Goal: Transaction & Acquisition: Purchase product/service

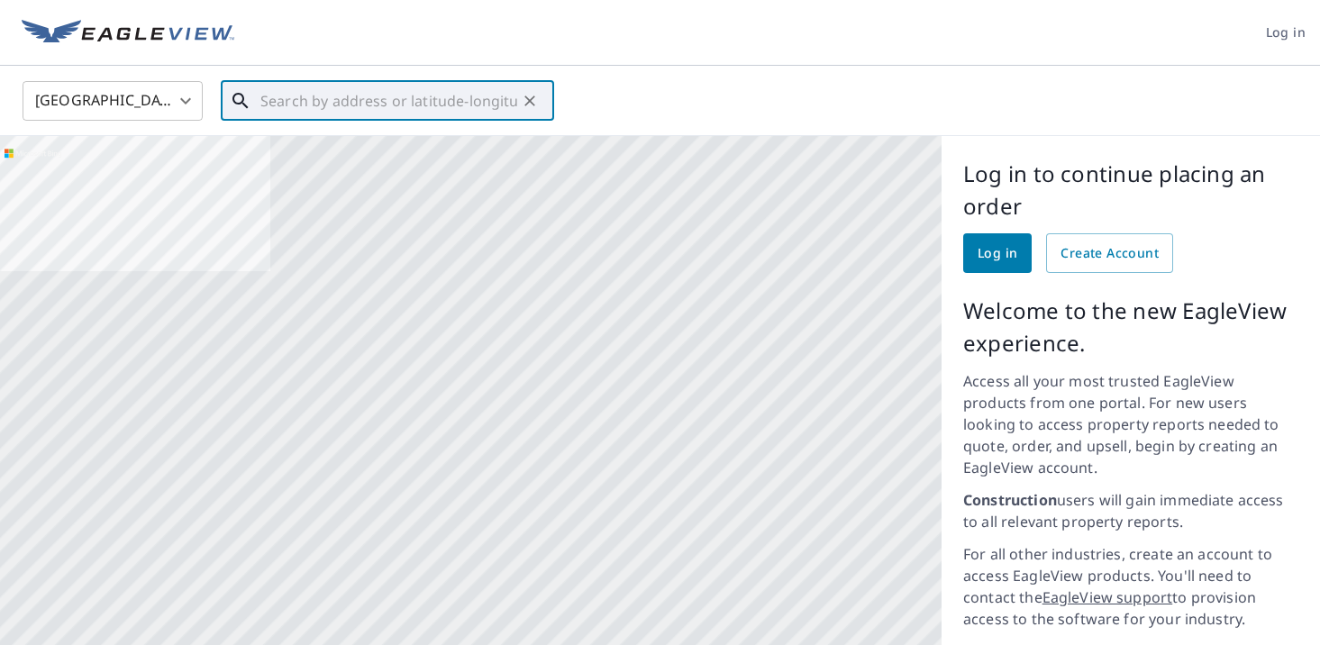
click at [268, 108] on input "text" at bounding box center [388, 101] width 257 height 50
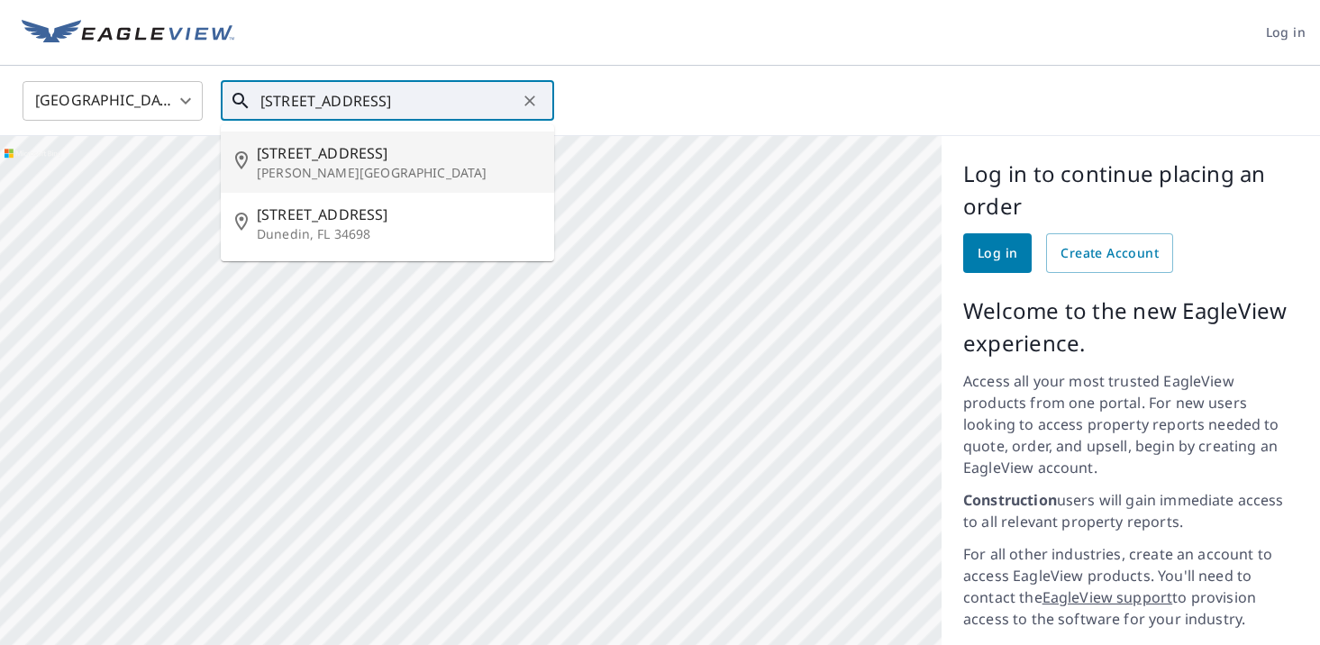
click at [301, 159] on span "[STREET_ADDRESS]" at bounding box center [398, 153] width 283 height 22
type input "[STREET_ADDRESS][PERSON_NAME]"
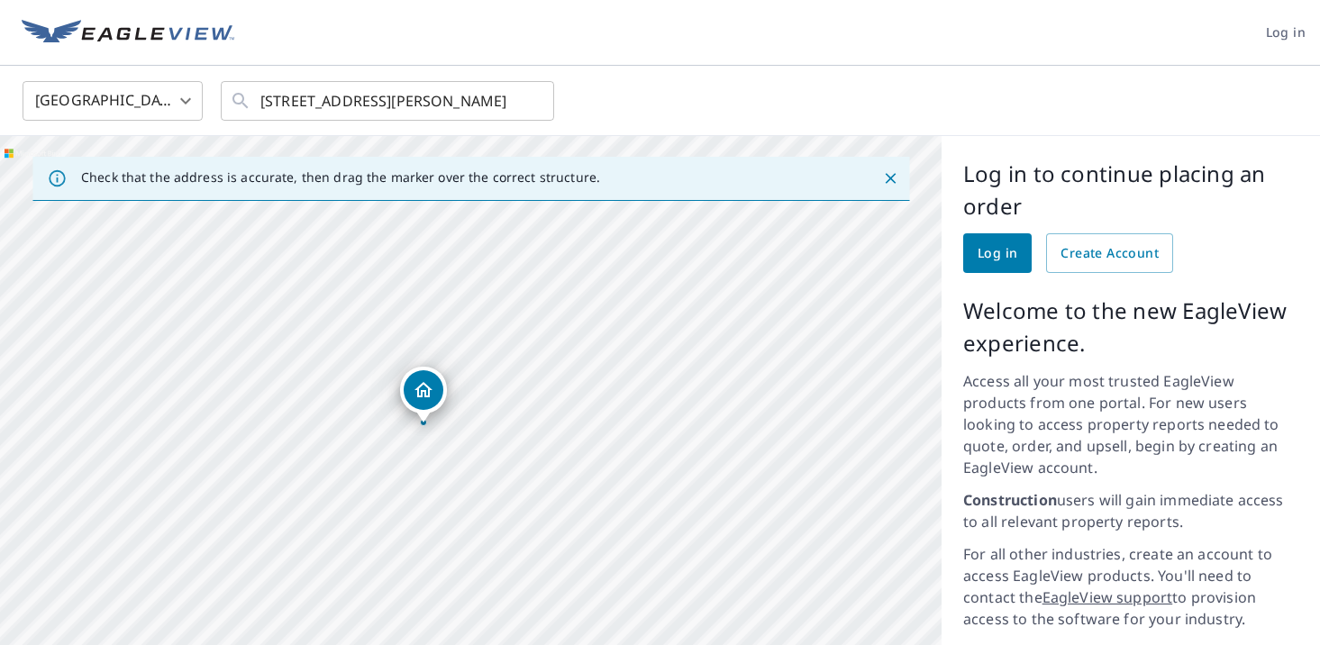
drag, startPoint x: 409, startPoint y: 547, endPoint x: 371, endPoint y: 413, distance: 139.5
click at [371, 413] on div "[STREET_ADDRESS][PERSON_NAME]" at bounding box center [471, 485] width 942 height 698
drag, startPoint x: 96, startPoint y: 423, endPoint x: 332, endPoint y: 438, distance: 236.6
click at [332, 438] on div "[STREET_ADDRESS][PERSON_NAME]" at bounding box center [471, 485] width 942 height 698
drag, startPoint x: 402, startPoint y: 448, endPoint x: 287, endPoint y: 341, distance: 156.9
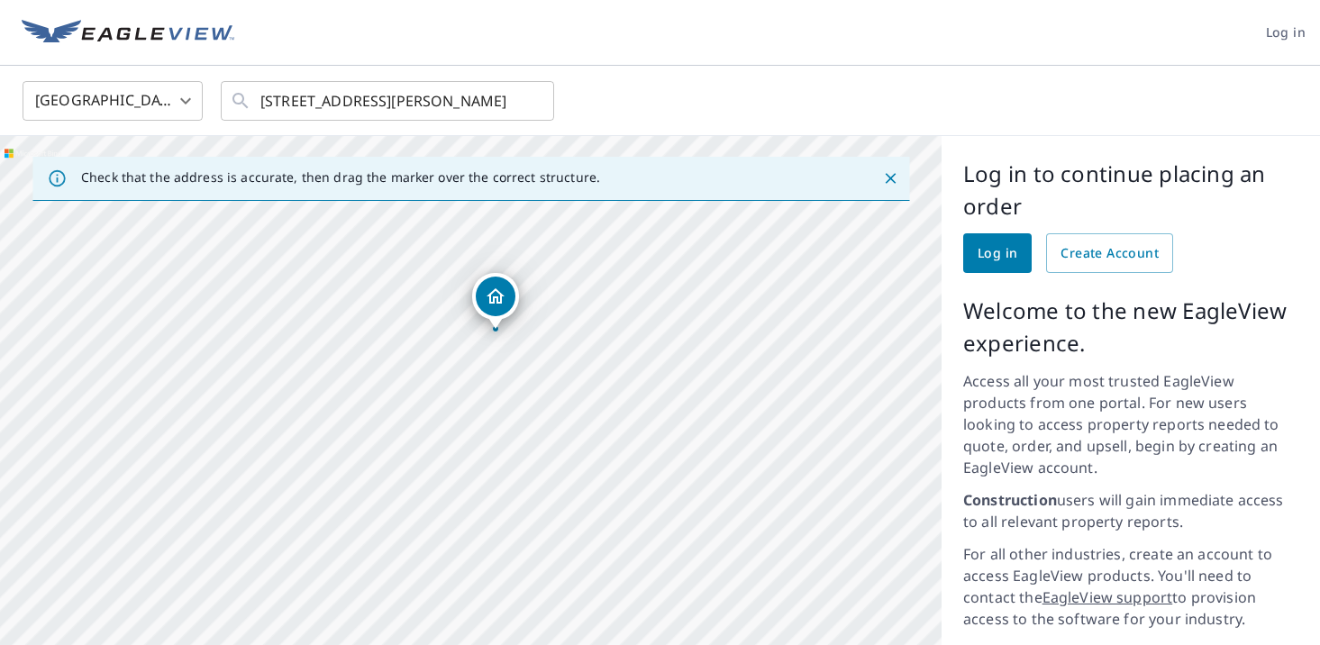
click at [287, 341] on div "[STREET_ADDRESS][PERSON_NAME]" at bounding box center [471, 485] width 942 height 698
drag, startPoint x: 539, startPoint y: 320, endPoint x: 392, endPoint y: 448, distance: 194.8
click at [392, 448] on div "[STREET_ADDRESS][PERSON_NAME]" at bounding box center [471, 485] width 942 height 698
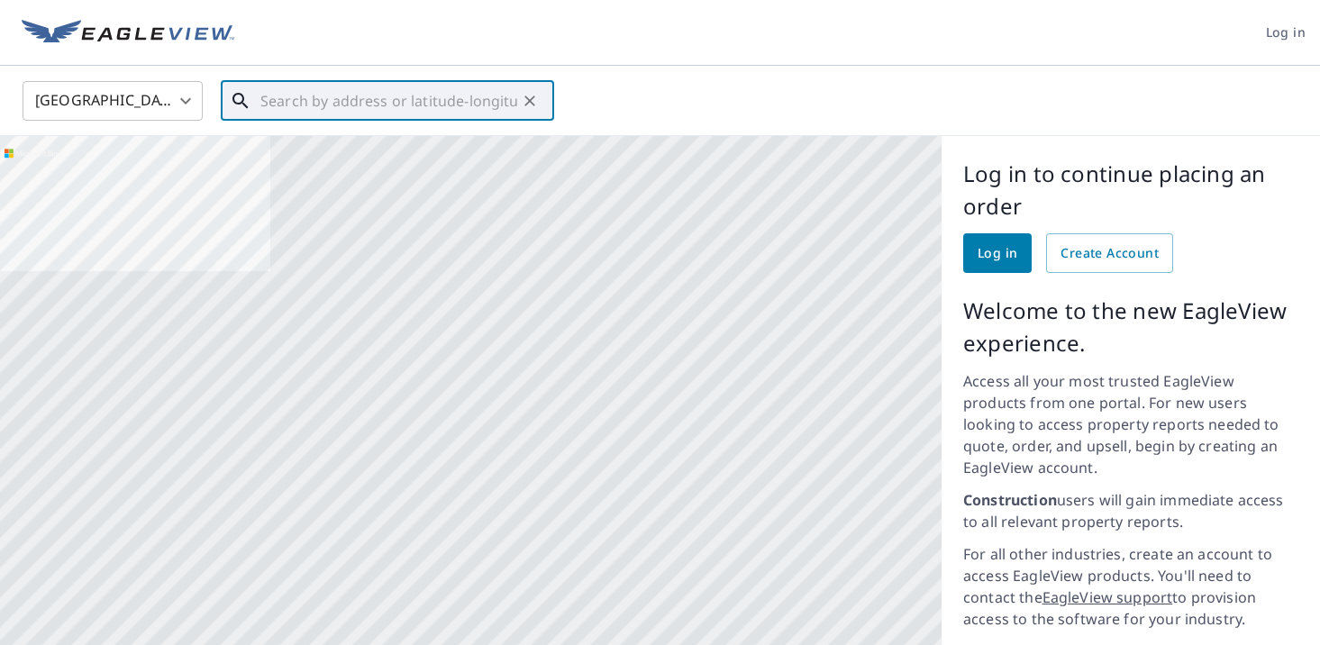
click at [294, 101] on input "text" at bounding box center [388, 101] width 257 height 50
click at [369, 105] on input "text" at bounding box center [388, 101] width 257 height 50
click at [259, 107] on div "​" at bounding box center [387, 101] width 333 height 40
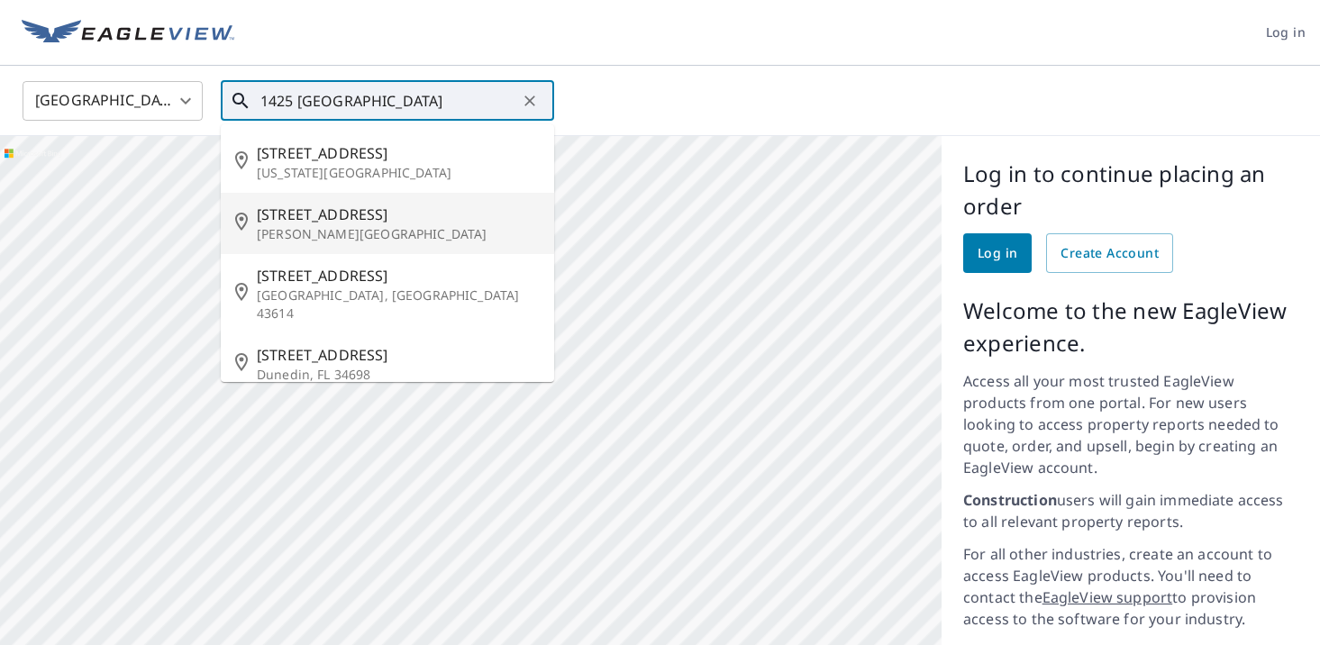
click at [353, 219] on span "[STREET_ADDRESS]" at bounding box center [398, 215] width 283 height 22
type input "[STREET_ADDRESS][PERSON_NAME]"
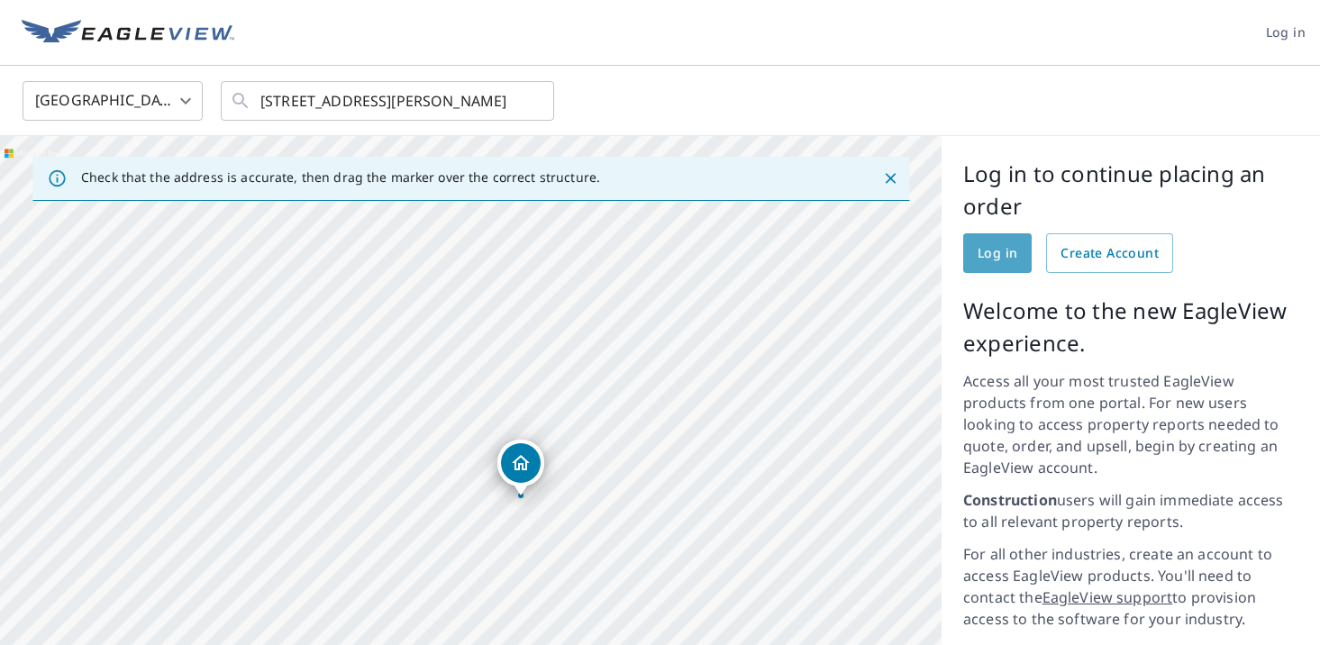
click at [992, 256] on span "Log in" at bounding box center [998, 253] width 40 height 23
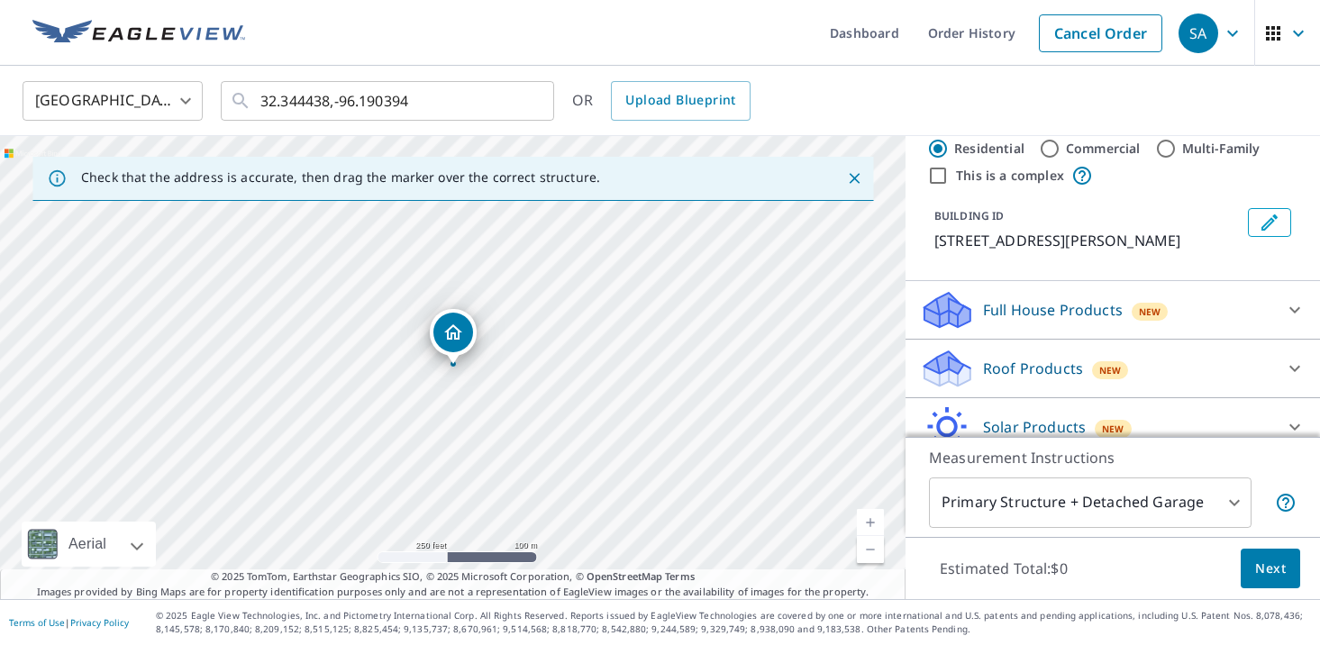
scroll to position [65, 0]
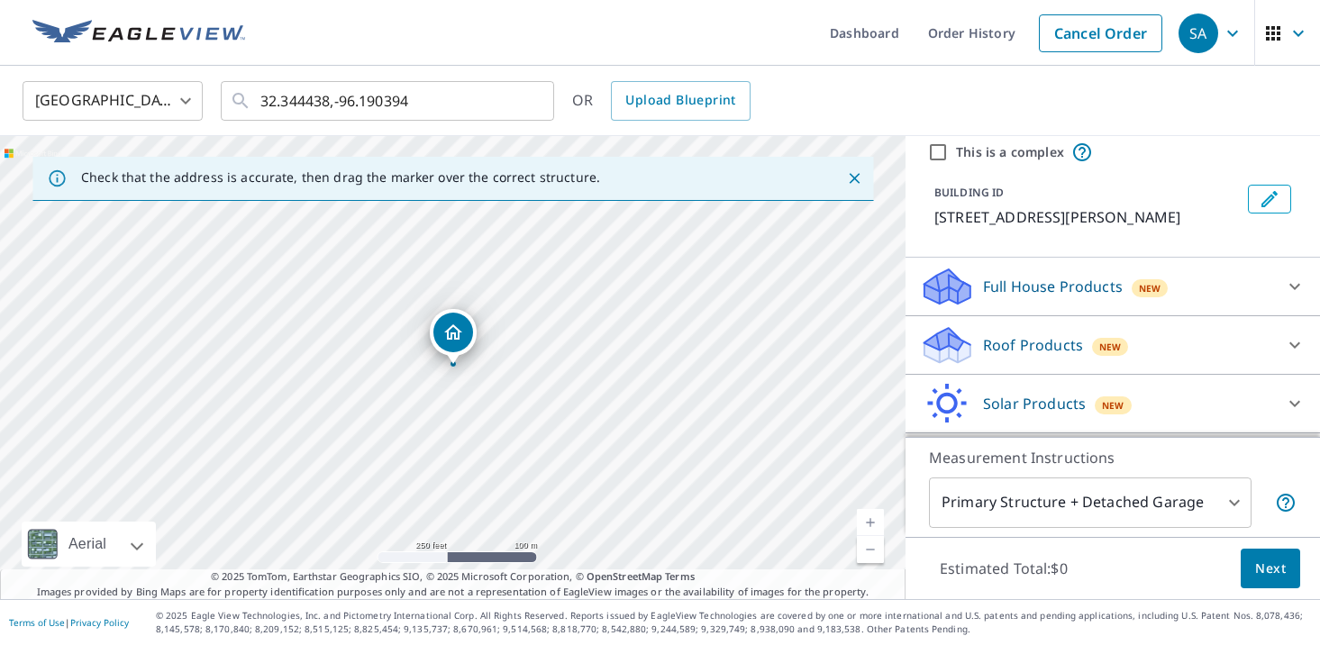
click at [1033, 347] on p "Roof Products" at bounding box center [1033, 345] width 100 height 22
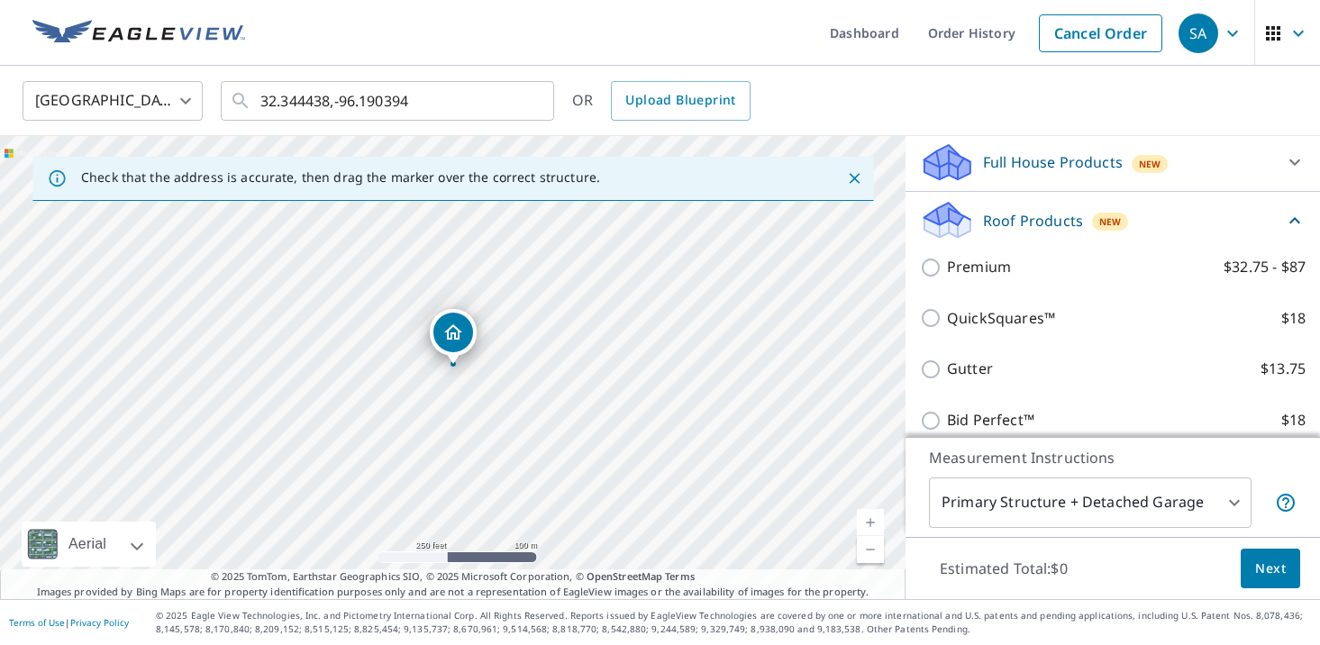
scroll to position [191, 0]
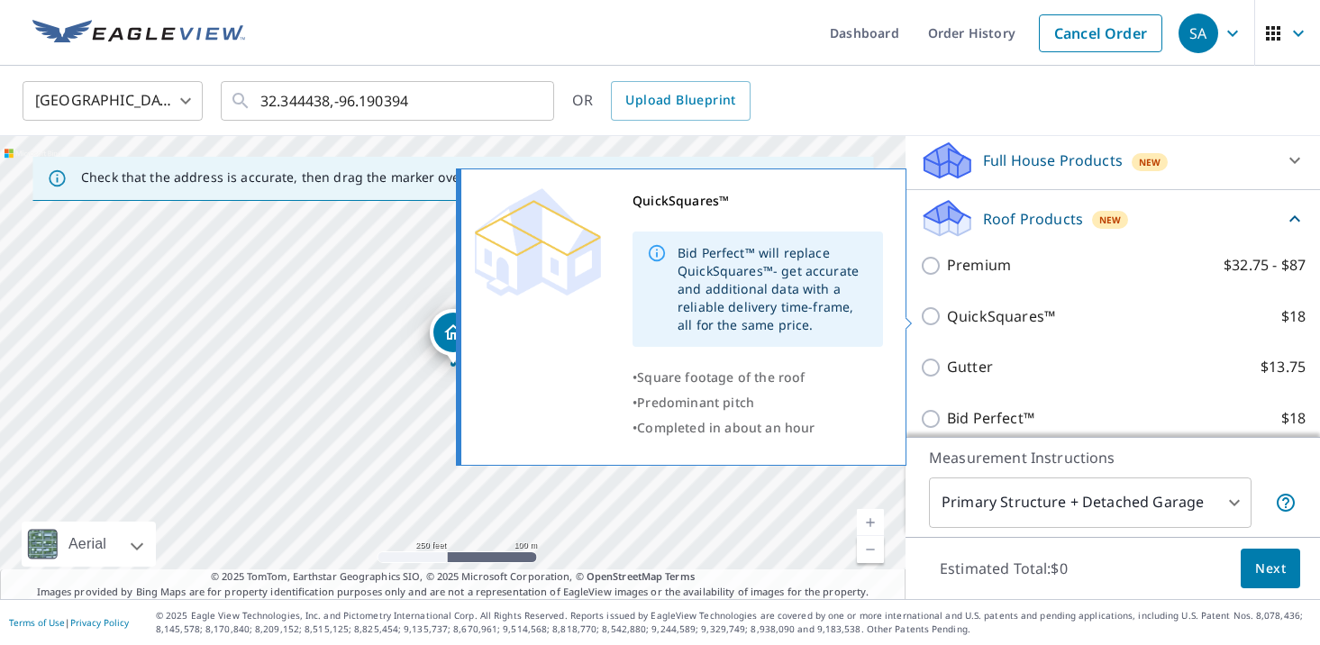
click at [933, 322] on input "QuickSquares™ $18" at bounding box center [933, 316] width 27 height 22
checkbox input "true"
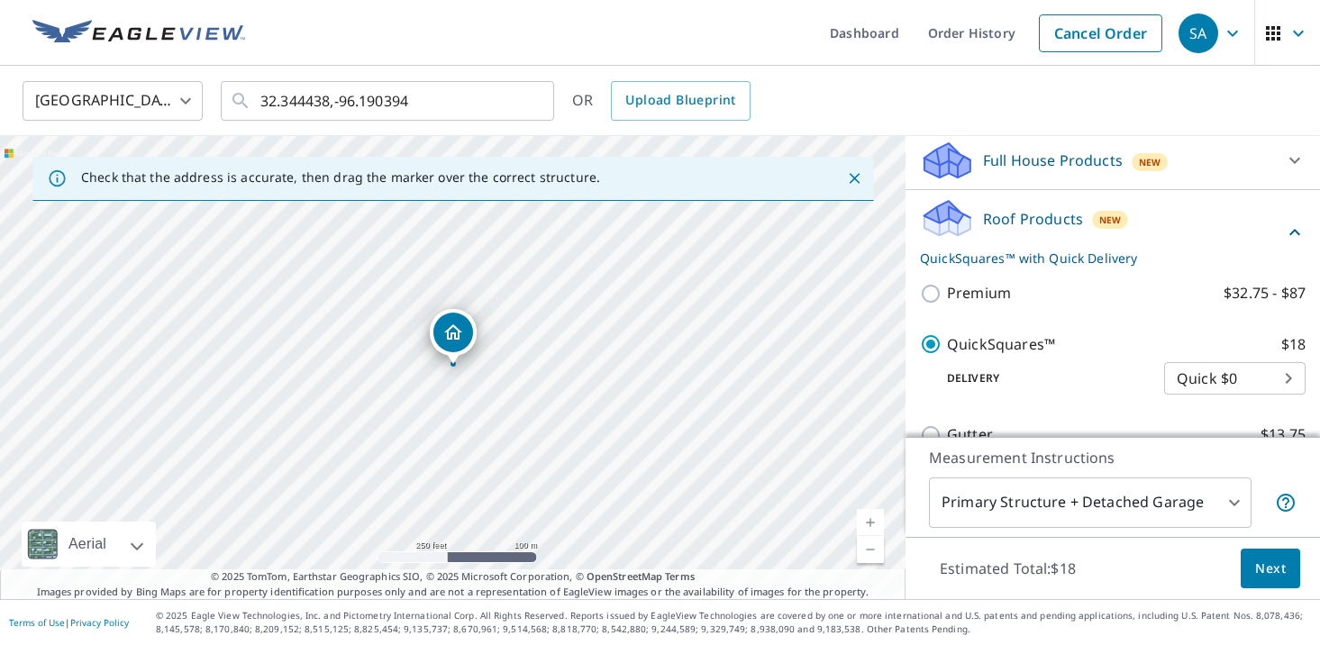
click at [1277, 573] on span "Next" at bounding box center [1270, 569] width 31 height 23
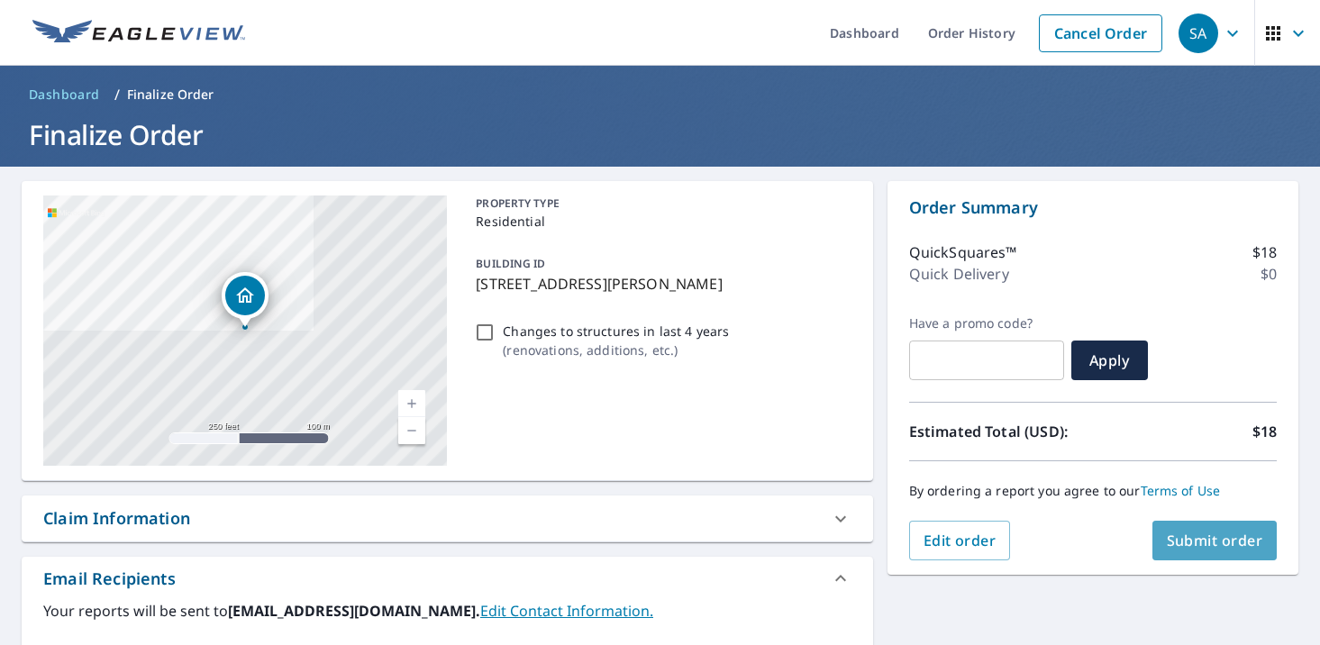
click at [1192, 541] on span "Submit order" at bounding box center [1215, 541] width 96 height 20
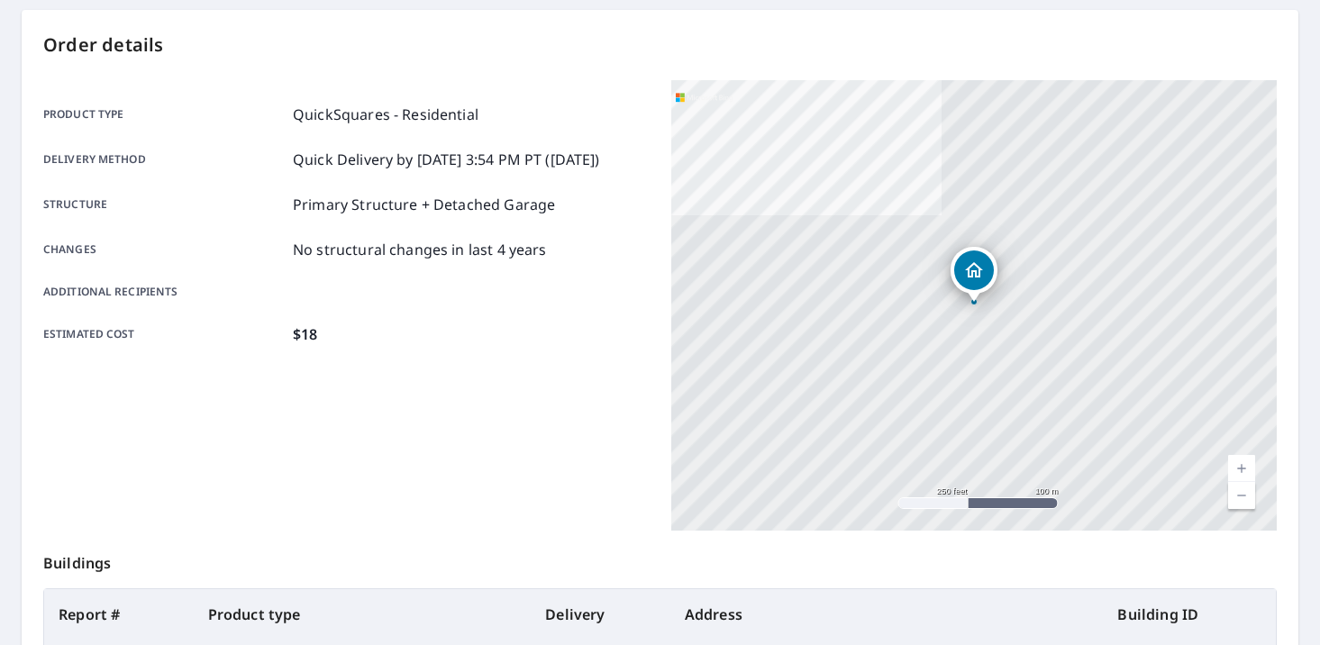
scroll to position [152, 0]
